Goal: Navigation & Orientation: Find specific page/section

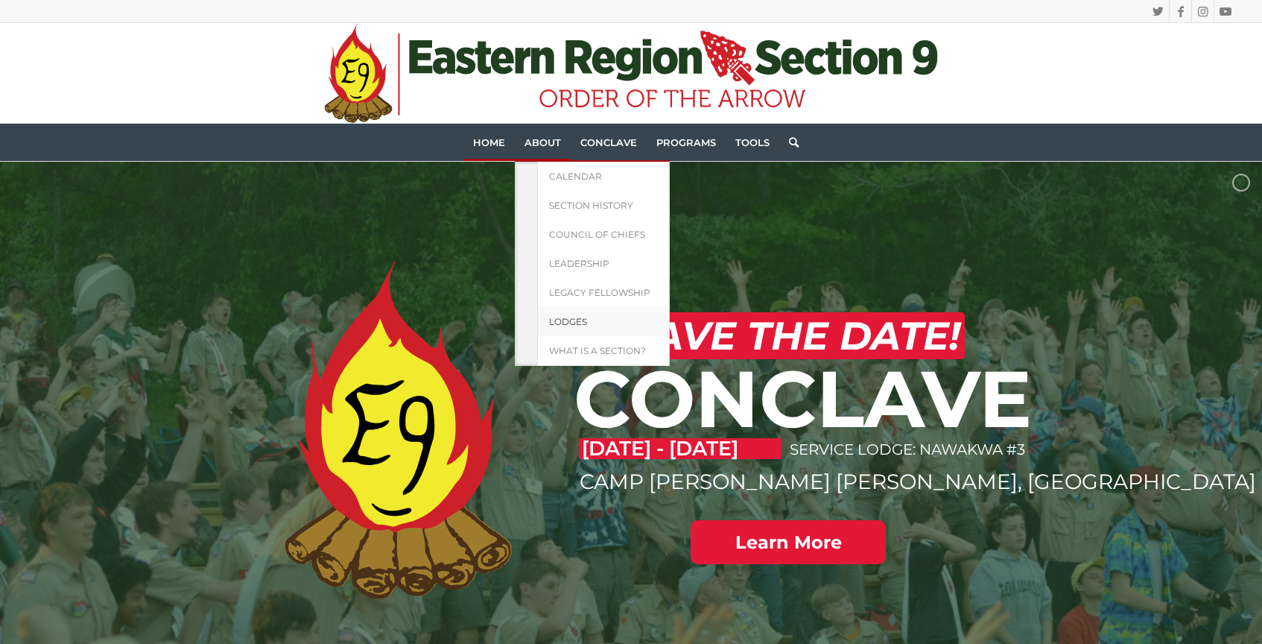
click at [589, 322] on link "Lodges" at bounding box center [603, 321] width 133 height 29
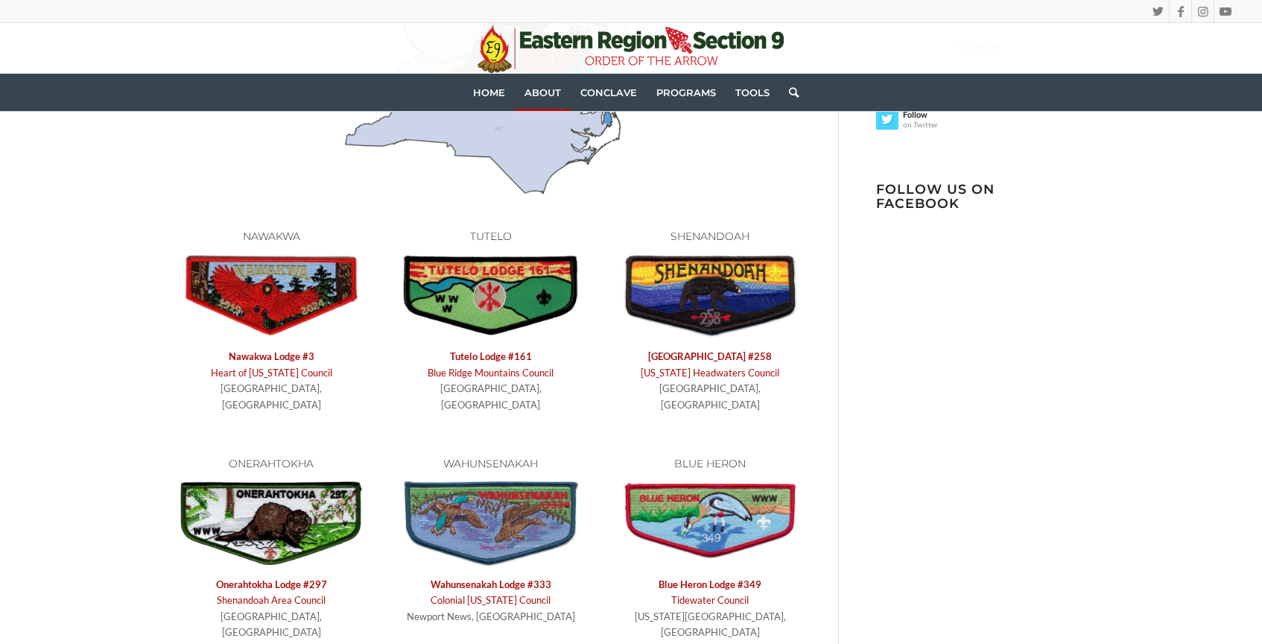
scroll to position [501, 0]
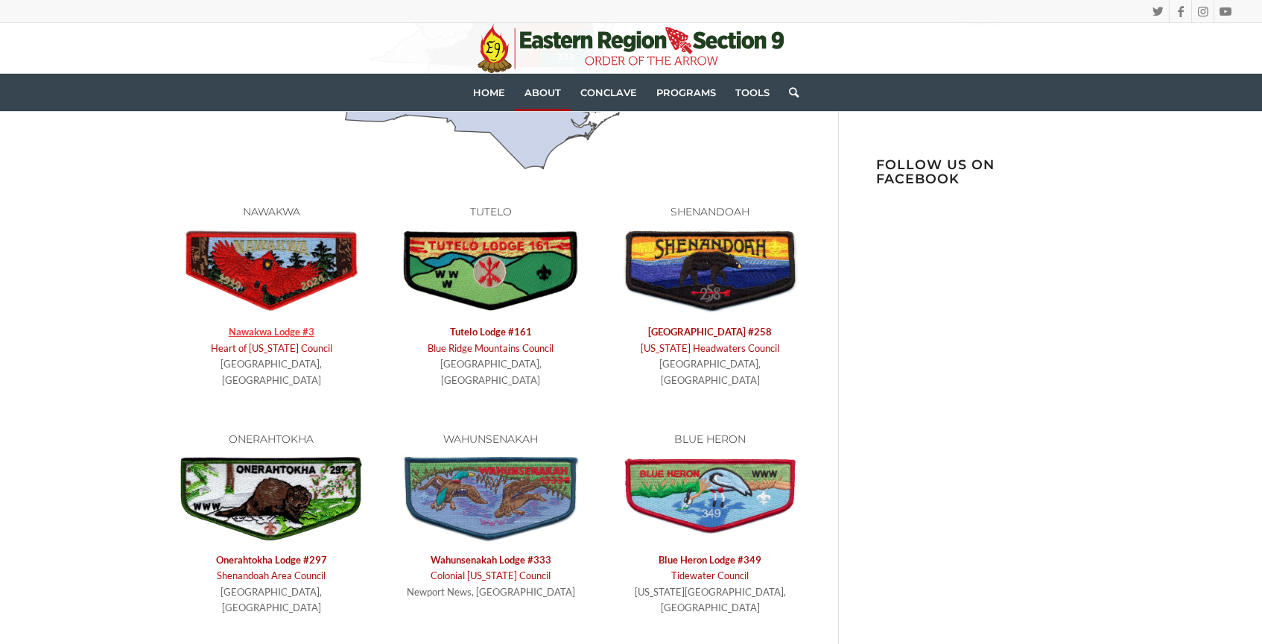
click at [286, 326] on link "Nawakwa Lodge #3" at bounding box center [272, 332] width 86 height 12
